Goal: Information Seeking & Learning: Learn about a topic

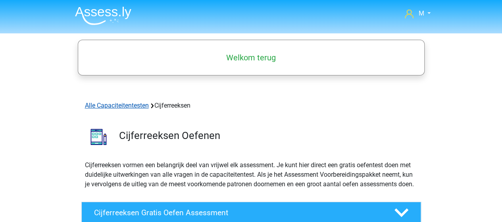
click at [138, 106] on link "Alle Capaciteitentesten" at bounding box center [117, 106] width 64 height 8
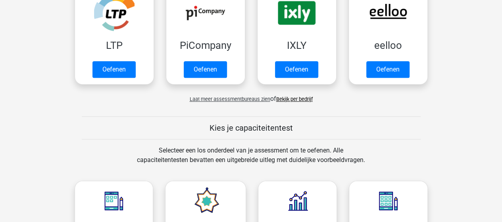
scroll to position [199, 0]
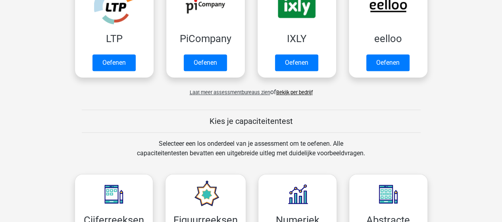
click at [295, 92] on link "Bekijk per bedrijf" at bounding box center [294, 92] width 37 height 6
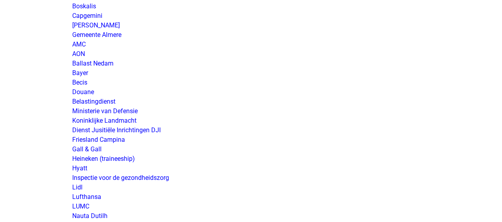
scroll to position [1310, 0]
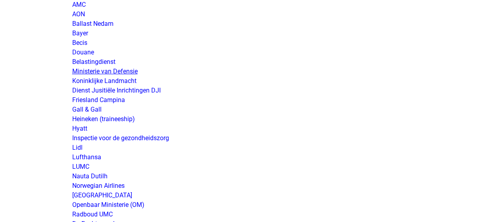
click at [122, 69] on link "Ministerie van Defensie" at bounding box center [105, 72] width 66 height 8
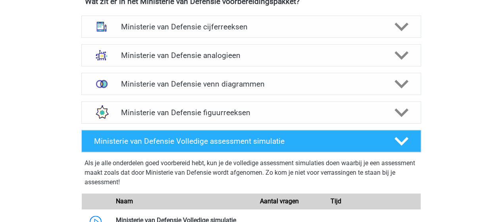
scroll to position [357, 0]
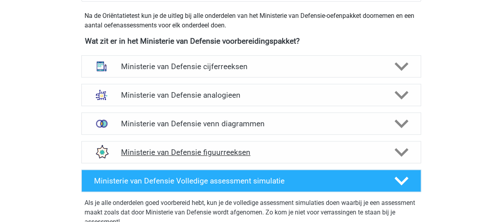
click at [210, 150] on h4 "Ministerie van Defensie figuurreeksen" at bounding box center [251, 152] width 260 height 9
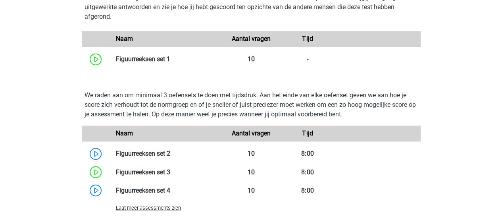
scroll to position [596, 0]
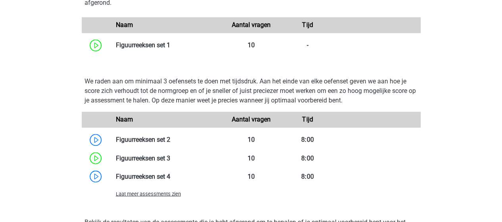
click at [158, 191] on span "Laat meer assessments zien" at bounding box center [148, 194] width 65 height 6
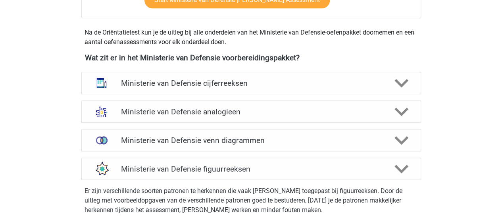
scroll to position [357, 0]
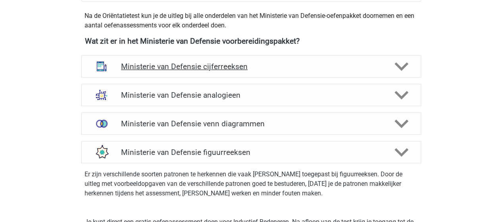
click at [205, 67] on h4 "Ministerie van Defensie cijferreeksen" at bounding box center [251, 66] width 260 height 9
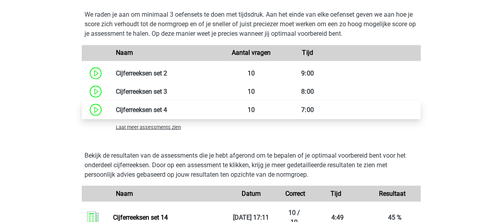
scroll to position [675, 0]
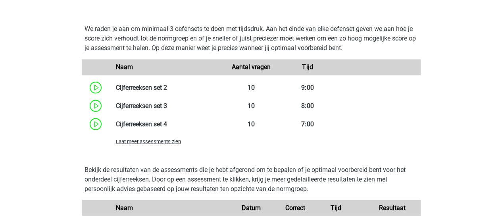
click at [165, 140] on span "Laat meer assessments zien" at bounding box center [148, 141] width 65 height 6
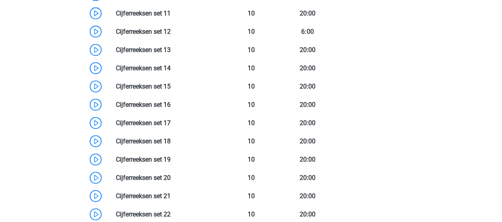
scroll to position [953, 0]
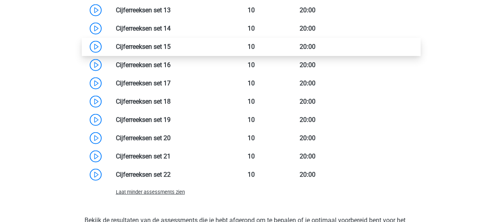
click at [171, 44] on link at bounding box center [171, 47] width 0 height 8
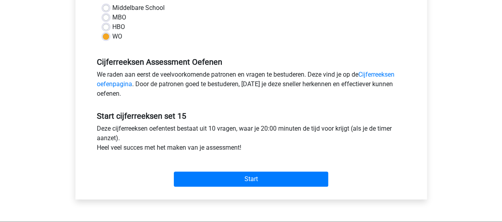
scroll to position [199, 0]
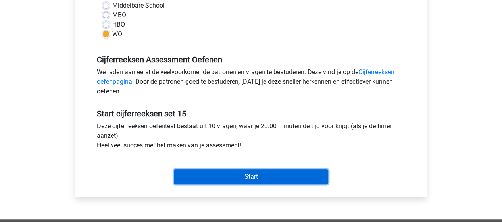
click at [258, 177] on input "Start" at bounding box center [251, 176] width 154 height 15
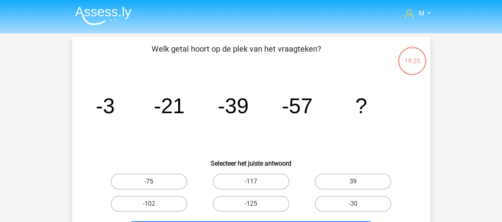
click at [159, 179] on label "-75" at bounding box center [149, 182] width 77 height 16
click at [154, 181] on input "-75" at bounding box center [151, 183] width 5 height 5
radio input "true"
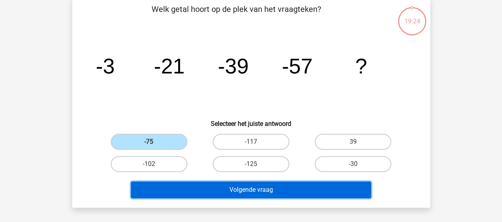
click at [182, 186] on button "Volgende vraag" at bounding box center [251, 189] width 240 height 17
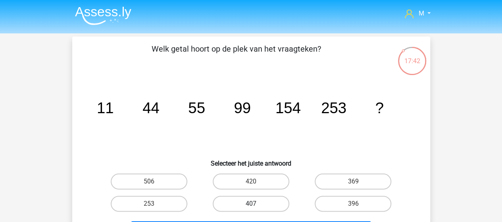
click at [283, 204] on label "407" at bounding box center [251, 204] width 77 height 16
click at [256, 204] on input "407" at bounding box center [253, 206] width 5 height 5
radio input "true"
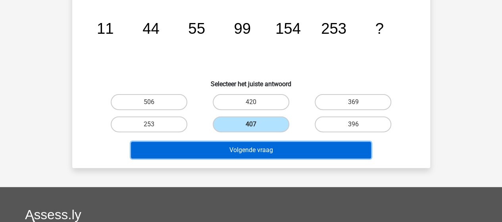
click at [251, 149] on button "Volgende vraag" at bounding box center [251, 150] width 240 height 17
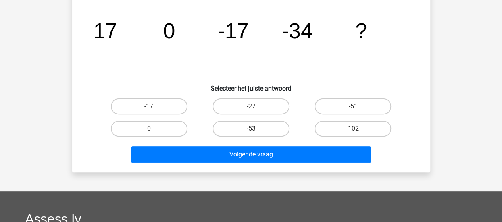
scroll to position [35, 0]
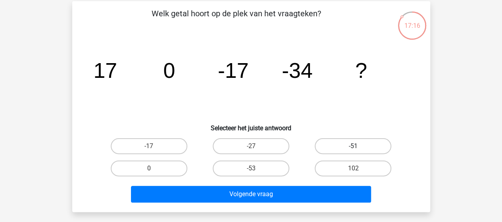
click at [351, 145] on label "-51" at bounding box center [353, 146] width 77 height 16
click at [353, 146] on input "-51" at bounding box center [355, 148] width 5 height 5
radio input "true"
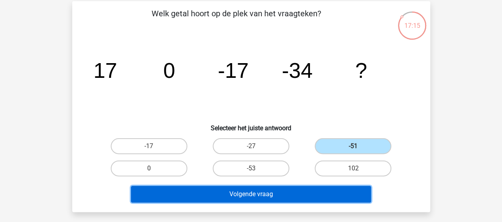
click at [289, 191] on button "Volgende vraag" at bounding box center [251, 194] width 240 height 17
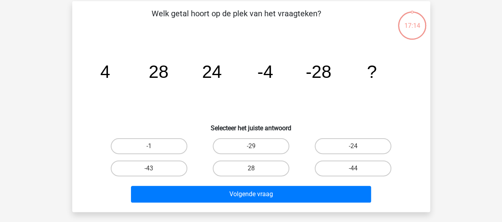
scroll to position [37, 0]
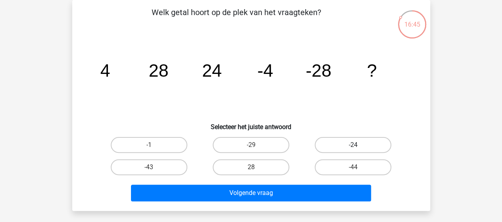
click at [337, 143] on label "-24" at bounding box center [353, 145] width 77 height 16
click at [353, 145] on input "-24" at bounding box center [355, 147] width 5 height 5
radio input "true"
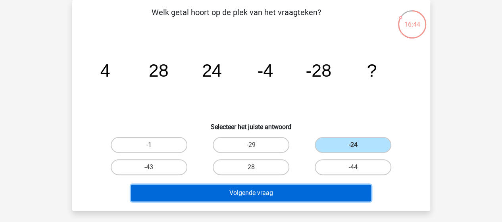
click at [256, 192] on button "Volgende vraag" at bounding box center [251, 193] width 240 height 17
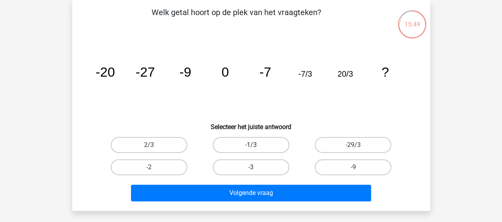
click at [260, 146] on label "-1/3" at bounding box center [251, 145] width 77 height 16
click at [256, 146] on input "-1/3" at bounding box center [253, 147] width 5 height 5
radio input "true"
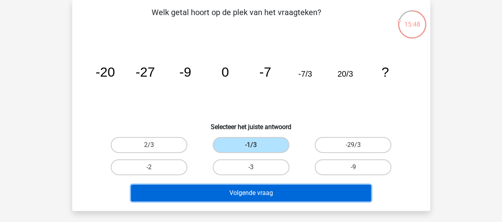
click at [262, 193] on button "Volgende vraag" at bounding box center [251, 193] width 240 height 17
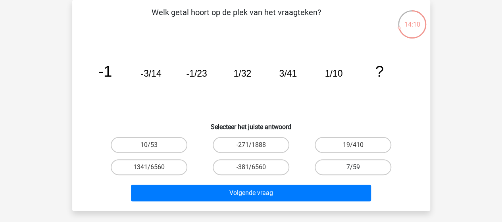
click at [341, 165] on label "7/59" at bounding box center [353, 167] width 77 height 16
click at [353, 167] on input "7/59" at bounding box center [355, 169] width 5 height 5
radio input "true"
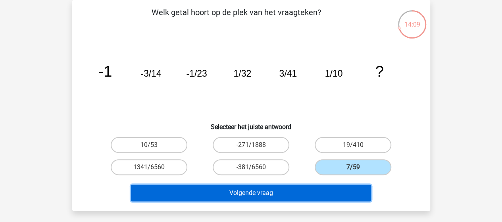
click at [264, 190] on button "Volgende vraag" at bounding box center [251, 193] width 240 height 17
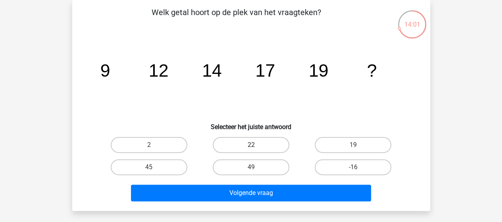
click at [258, 147] on label "22" at bounding box center [251, 145] width 77 height 16
click at [256, 147] on input "22" at bounding box center [253, 147] width 5 height 5
radio input "true"
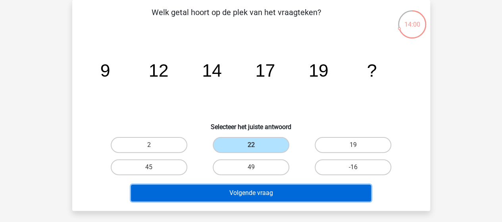
click at [255, 193] on button "Volgende vraag" at bounding box center [251, 193] width 240 height 17
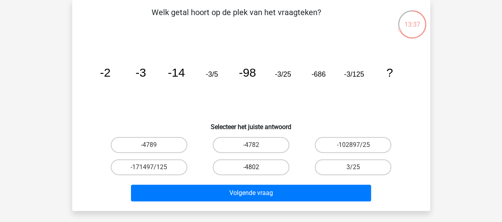
click at [257, 170] on label "-4802" at bounding box center [251, 167] width 77 height 16
click at [256, 170] on input "-4802" at bounding box center [253, 169] width 5 height 5
radio input "true"
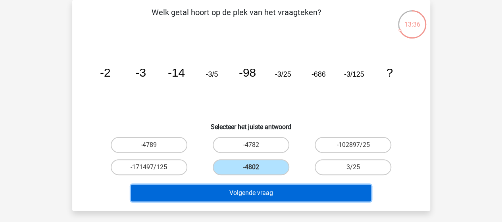
click at [256, 195] on button "Volgende vraag" at bounding box center [251, 193] width 240 height 17
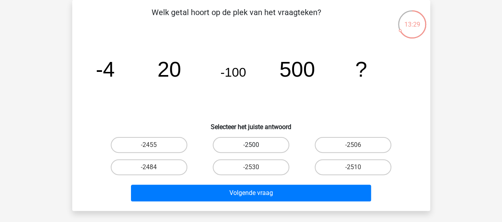
click at [246, 145] on label "-2500" at bounding box center [251, 145] width 77 height 16
click at [251, 145] on input "-2500" at bounding box center [253, 147] width 5 height 5
radio input "true"
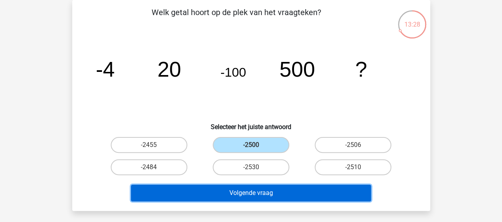
click at [257, 194] on button "Volgende vraag" at bounding box center [251, 193] width 240 height 17
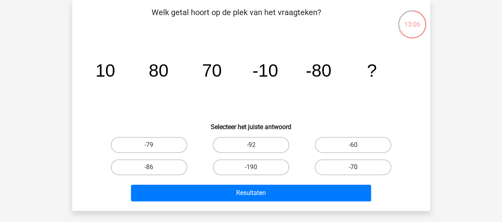
click at [338, 164] on label "-70" at bounding box center [353, 167] width 77 height 16
click at [353, 167] on input "-70" at bounding box center [355, 169] width 5 height 5
radio input "true"
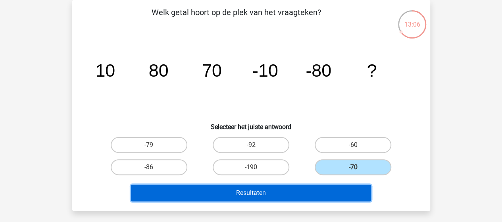
click at [295, 193] on button "Resultaten" at bounding box center [251, 193] width 240 height 17
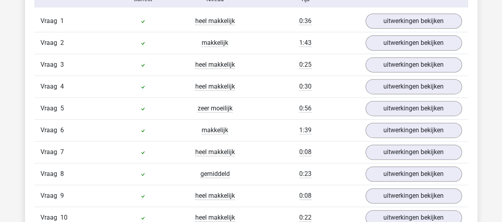
scroll to position [476, 0]
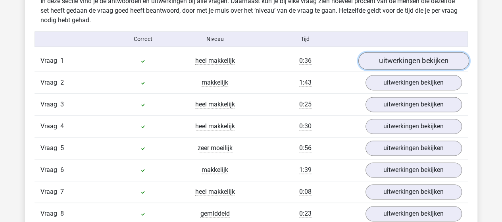
click at [401, 58] on link "uitwerkingen bekijken" at bounding box center [413, 60] width 111 height 17
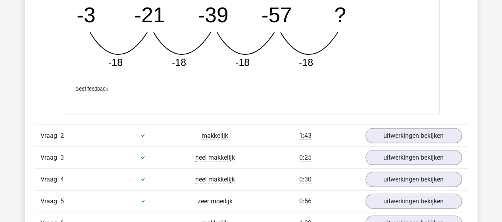
scroll to position [794, 0]
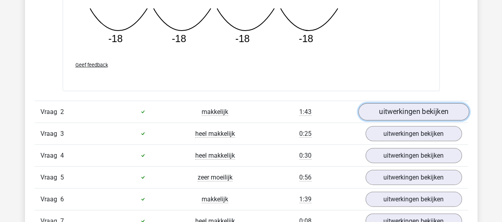
click at [408, 108] on link "uitwerkingen bekijken" at bounding box center [413, 111] width 111 height 17
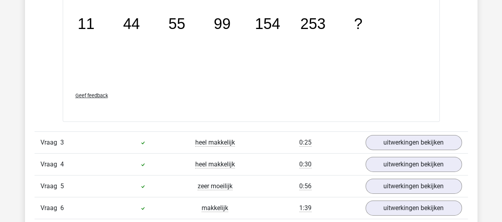
scroll to position [1191, 0]
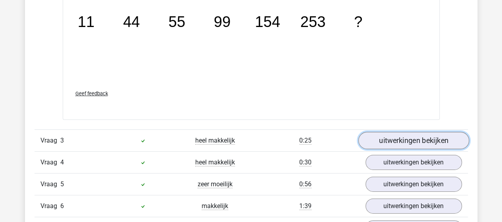
drag, startPoint x: 404, startPoint y: 137, endPoint x: 405, endPoint y: 133, distance: 4.1
click at [405, 137] on link "uitwerkingen bekijken" at bounding box center [413, 140] width 111 height 17
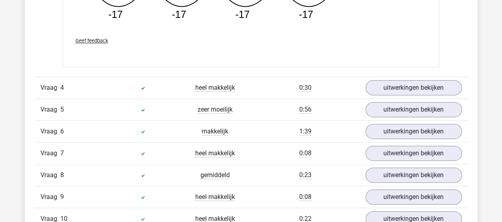
scroll to position [1628, 0]
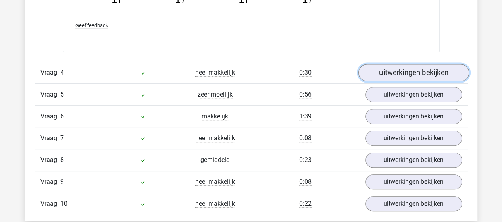
click at [422, 73] on link "uitwerkingen bekijken" at bounding box center [413, 72] width 111 height 17
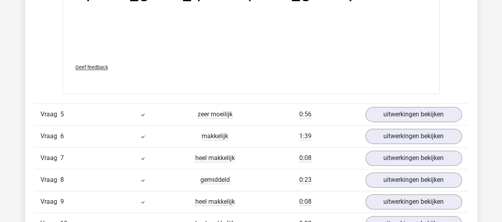
scroll to position [2025, 0]
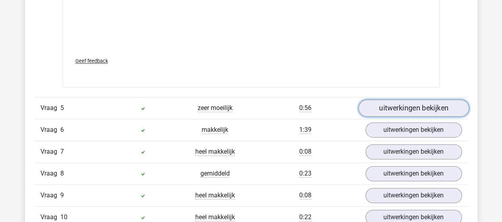
click at [412, 100] on link "uitwerkingen bekijken" at bounding box center [413, 107] width 111 height 17
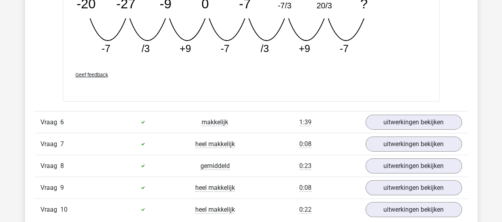
scroll to position [2382, 0]
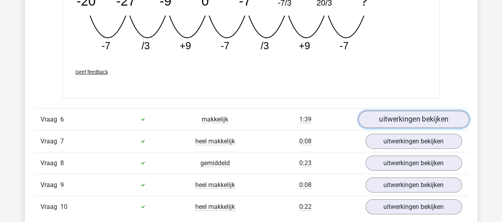
click at [406, 119] on link "uitwerkingen bekijken" at bounding box center [413, 119] width 111 height 17
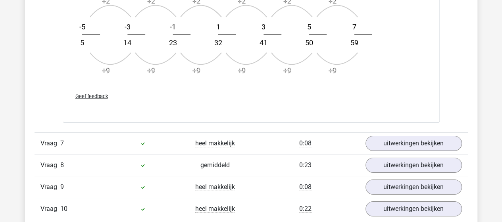
scroll to position [2859, 0]
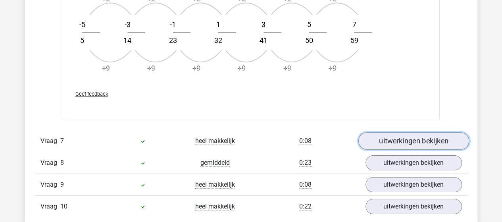
click at [402, 132] on link "uitwerkingen bekijken" at bounding box center [413, 140] width 111 height 17
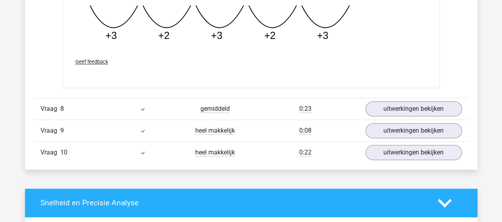
scroll to position [3296, 0]
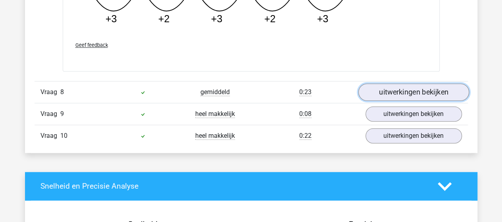
click at [399, 87] on link "uitwerkingen bekijken" at bounding box center [413, 91] width 111 height 17
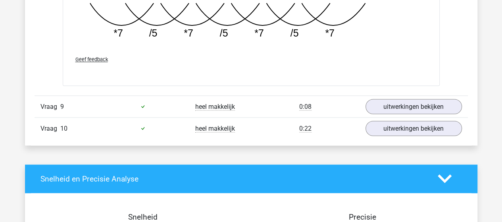
scroll to position [3693, 0]
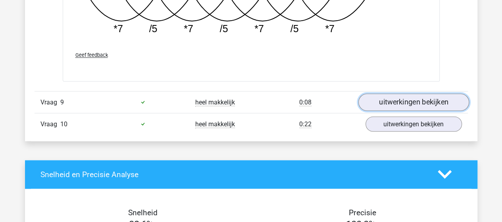
click at [400, 96] on link "uitwerkingen bekijken" at bounding box center [413, 101] width 111 height 17
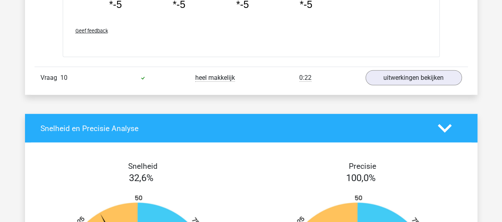
scroll to position [4090, 0]
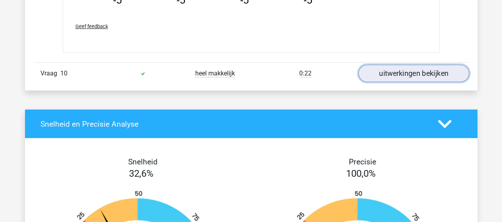
click at [404, 65] on link "uitwerkingen bekijken" at bounding box center [413, 73] width 111 height 17
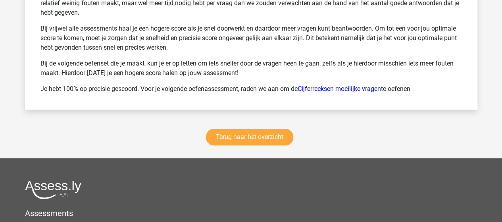
scroll to position [4917, 0]
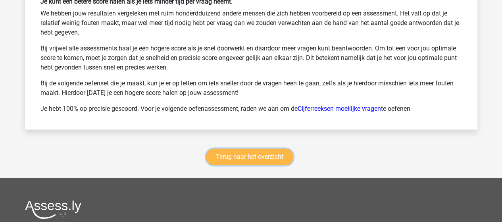
click at [265, 153] on link "Terug naar het overzicht" at bounding box center [249, 157] width 87 height 17
